Goal: Task Accomplishment & Management: Manage account settings

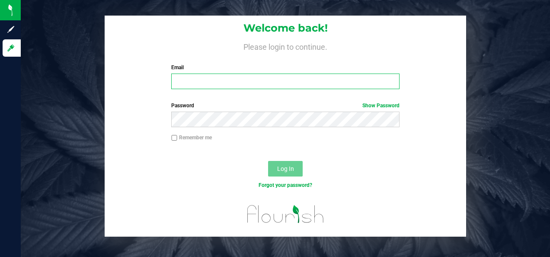
click at [232, 87] on input "Email" at bounding box center [285, 82] width 228 height 16
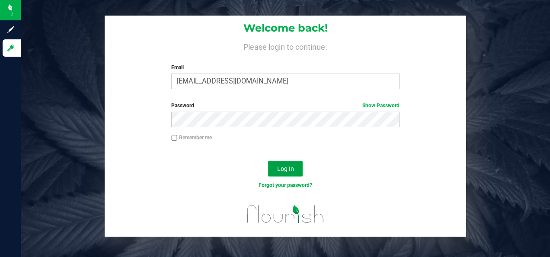
click at [293, 163] on button "Log In" at bounding box center [285, 169] width 35 height 16
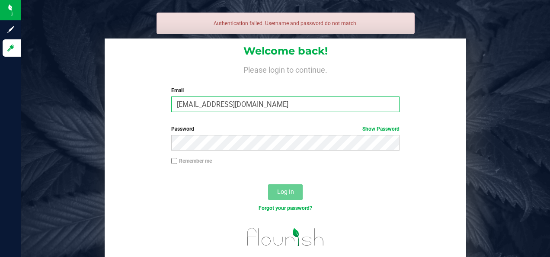
click at [266, 102] on input "[EMAIL_ADDRESS][DOMAIN_NAME]" at bounding box center [285, 104] width 228 height 16
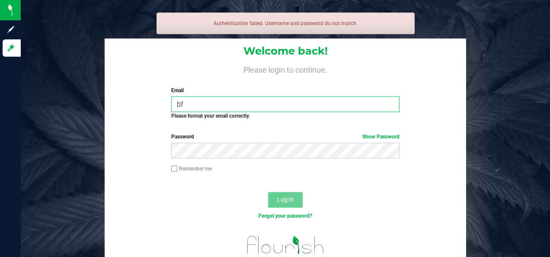
type input "b"
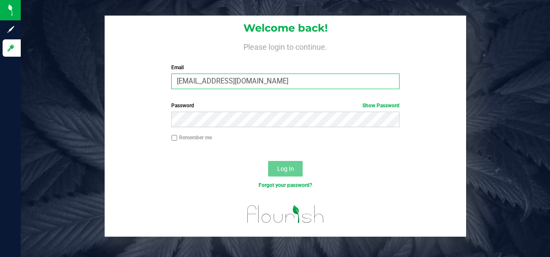
type input "[EMAIL_ADDRESS][DOMAIN_NAME]"
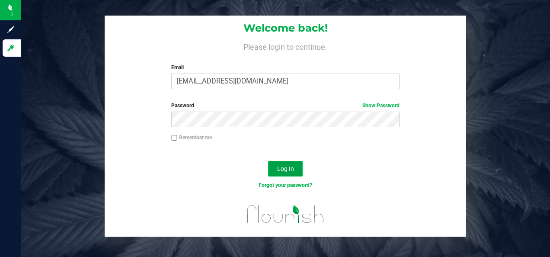
click at [293, 164] on button "Log In" at bounding box center [285, 169] width 35 height 16
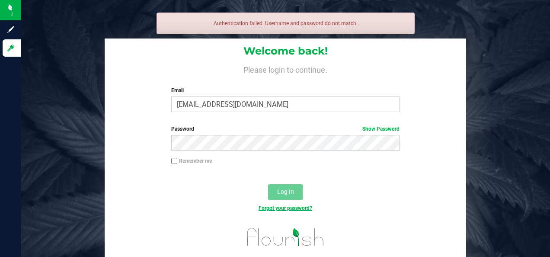
click at [294, 208] on link "Forgot your password?" at bounding box center [286, 208] width 54 height 6
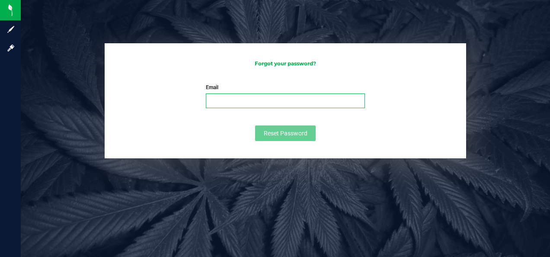
click at [322, 98] on input "Email" at bounding box center [285, 100] width 159 height 15
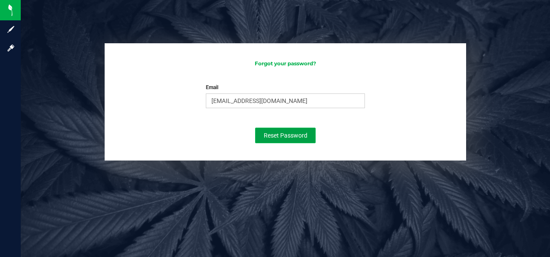
click at [277, 132] on span "Reset Password" at bounding box center [286, 135] width 44 height 7
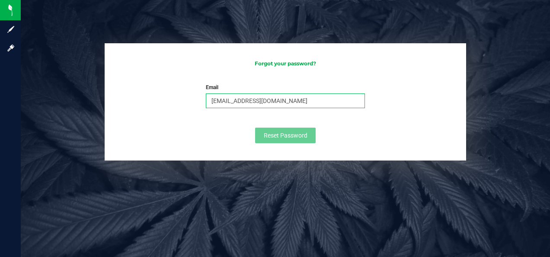
click at [279, 102] on input "[EMAIL_ADDRESS][DOMAIN_NAME]" at bounding box center [285, 100] width 159 height 15
click at [294, 93] on input "[EMAIL_ADDRESS][DOMAIN_NAME]" at bounding box center [285, 100] width 159 height 15
click at [285, 96] on input "[EMAIL_ADDRESS][DOMAIN_NAME]" at bounding box center [285, 100] width 159 height 15
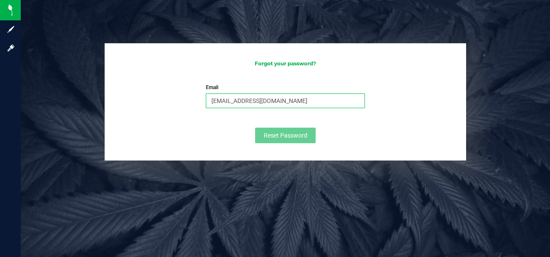
drag, startPoint x: 285, startPoint y: 102, endPoint x: 199, endPoint y: 100, distance: 85.2
click at [199, 100] on div "Email [EMAIL_ADDRESS][DOMAIN_NAME] Please enter your email Please format your e…" at bounding box center [285, 96] width 172 height 27
type input "[EMAIL_ADDRESS][DOMAIN_NAME]"
click at [282, 181] on div "Forgot your password? Email [EMAIL_ADDRESS][DOMAIN_NAME] Please enter your emai…" at bounding box center [285, 128] width 529 height 257
click at [293, 64] on h3 "Forgot your password?" at bounding box center [285, 64] width 344 height 6
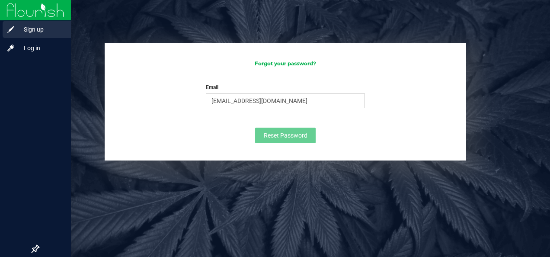
click at [13, 32] on icon at bounding box center [10, 29] width 9 height 9
